Goal: Task Accomplishment & Management: Manage account settings

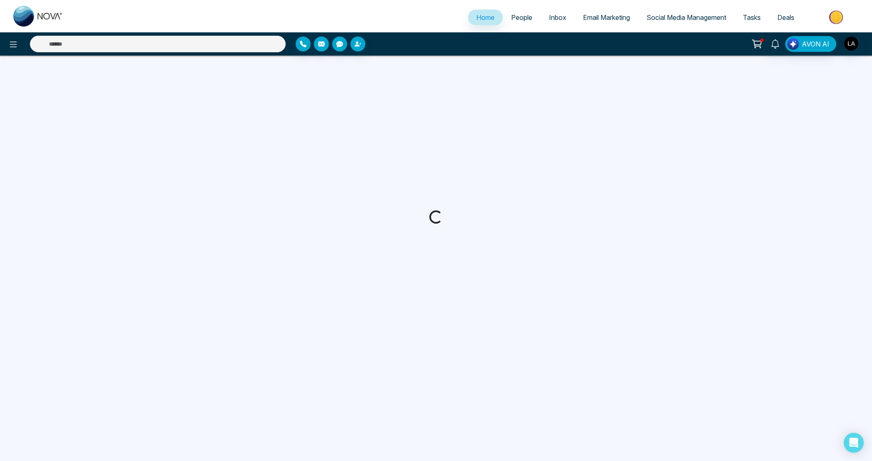
select select "*"
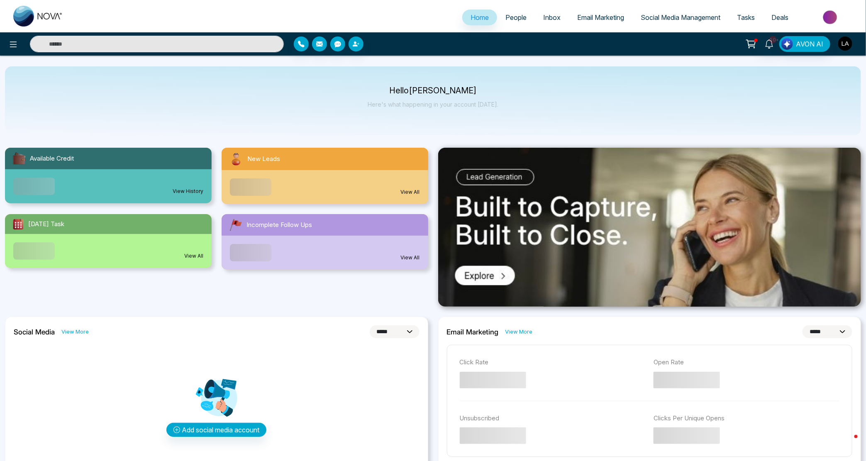
click at [840, 44] on img "button" at bounding box center [845, 44] width 14 height 14
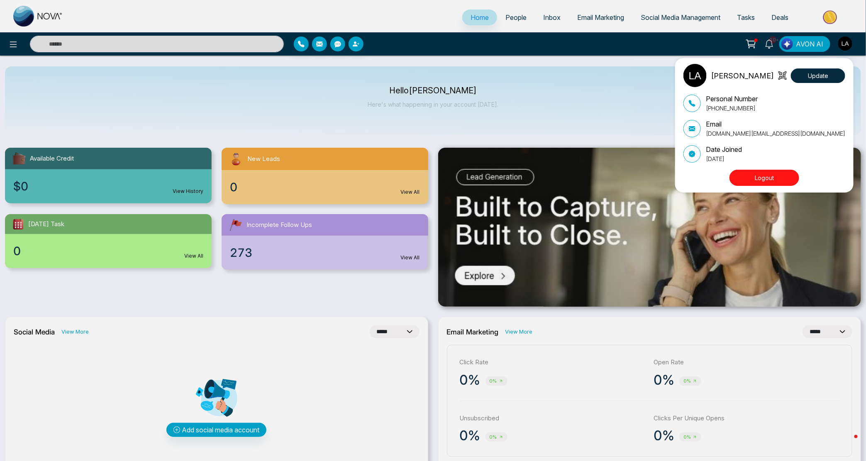
click at [523, 20] on div "[PERSON_NAME] Update Personal Number [PHONE_NUMBER] Email [DOMAIN_NAME][EMAIL_A…" at bounding box center [433, 230] width 866 height 461
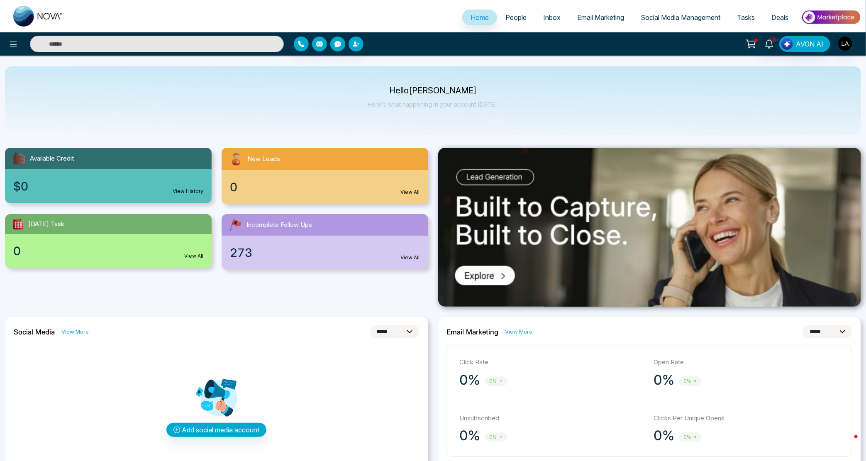
click at [508, 13] on span "People" at bounding box center [515, 17] width 21 height 8
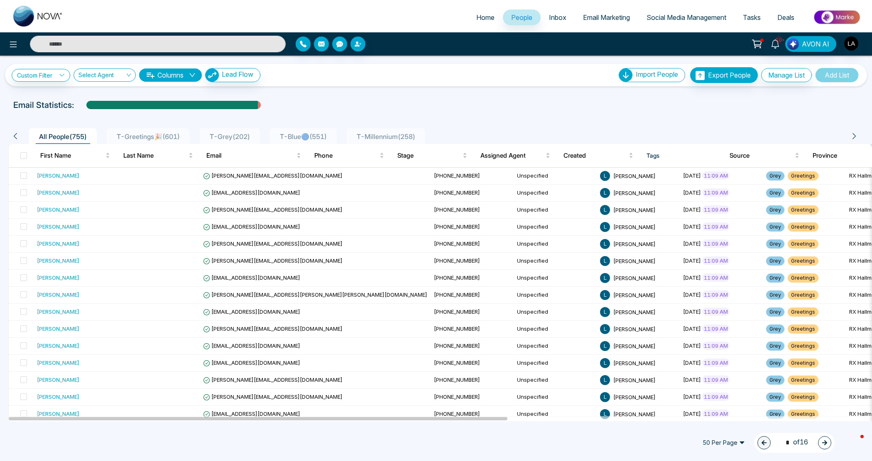
click at [862, 49] on div "10+ AVON AI" at bounding box center [689, 44] width 353 height 16
click at [850, 44] on img "button" at bounding box center [851, 44] width 14 height 14
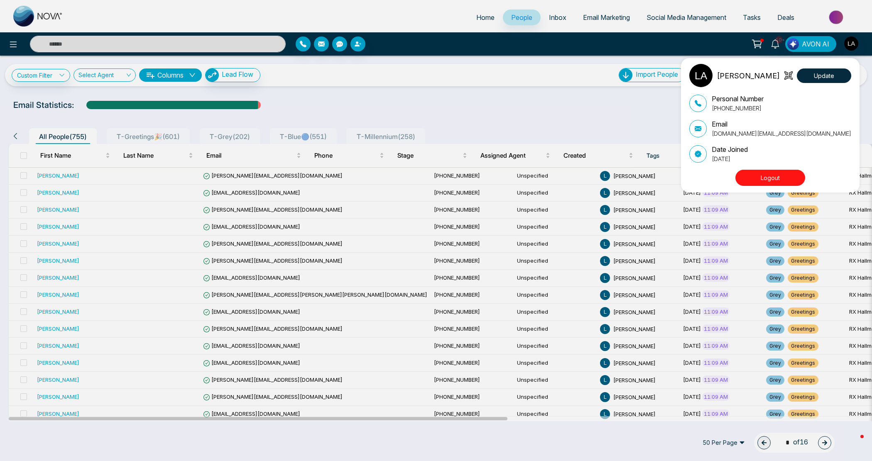
click at [772, 176] on button "Logout" at bounding box center [770, 178] width 70 height 16
